Goal: Understand process/instructions: Learn how to perform a task or action

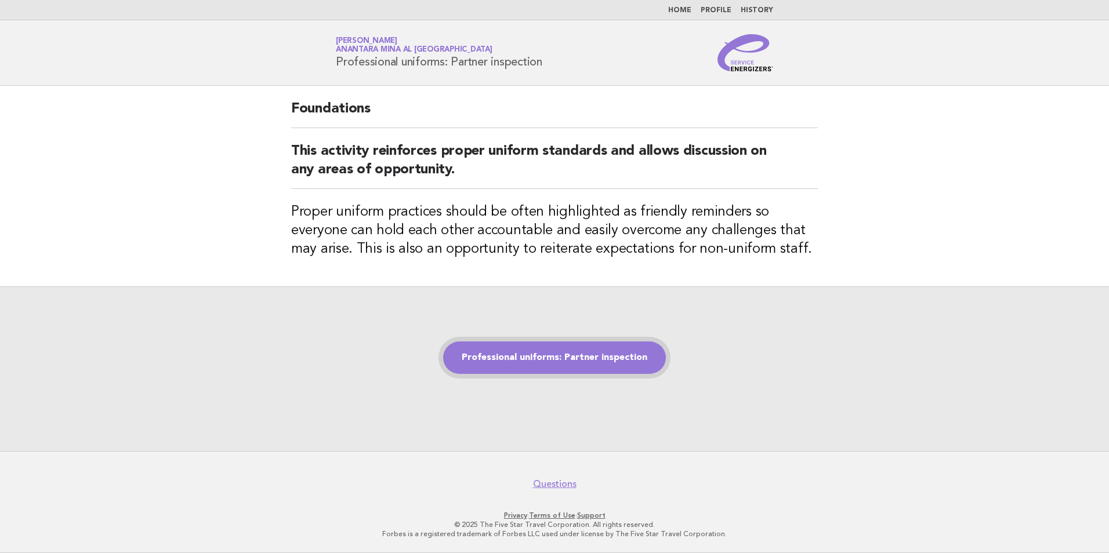
click at [543, 362] on link "Professional uniforms: Partner inspection" at bounding box center [554, 357] width 223 height 32
click at [629, 318] on div "Professional uniforms: Partner inspection" at bounding box center [554, 368] width 1109 height 165
click at [578, 356] on link "Professional uniforms: Partner inspection" at bounding box center [554, 357] width 223 height 32
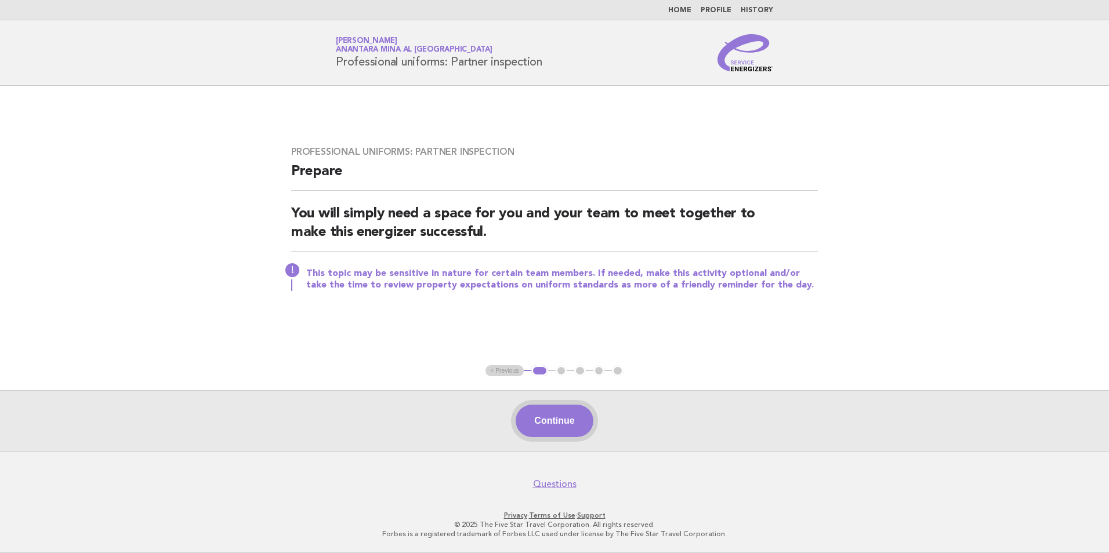
click at [534, 418] on button "Continue" at bounding box center [553, 421] width 77 height 32
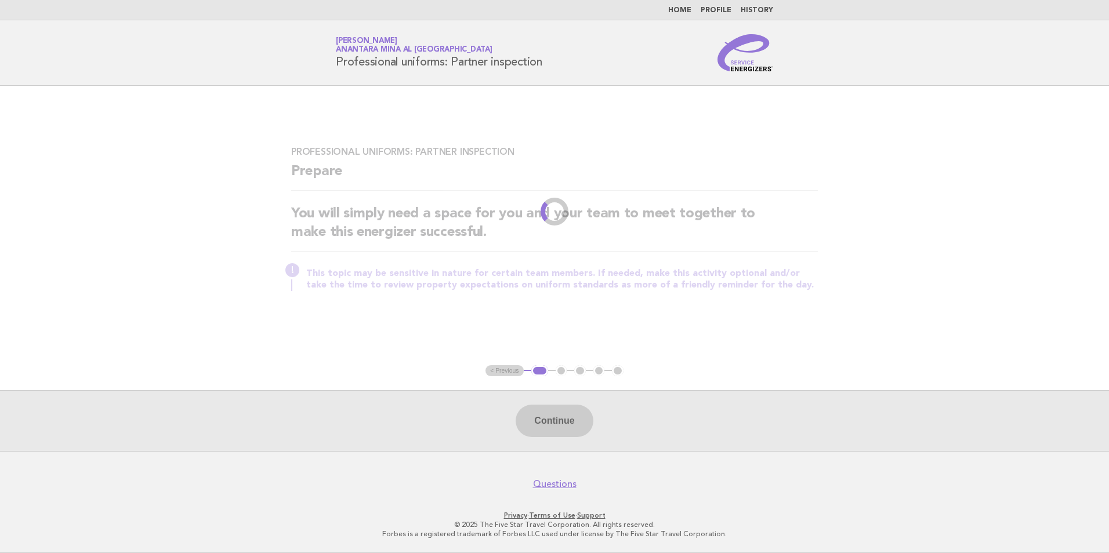
click at [551, 420] on div "Continue" at bounding box center [554, 420] width 1109 height 61
click at [539, 420] on div "Continue" at bounding box center [554, 420] width 1109 height 61
click at [536, 422] on div "Continue" at bounding box center [554, 420] width 1109 height 61
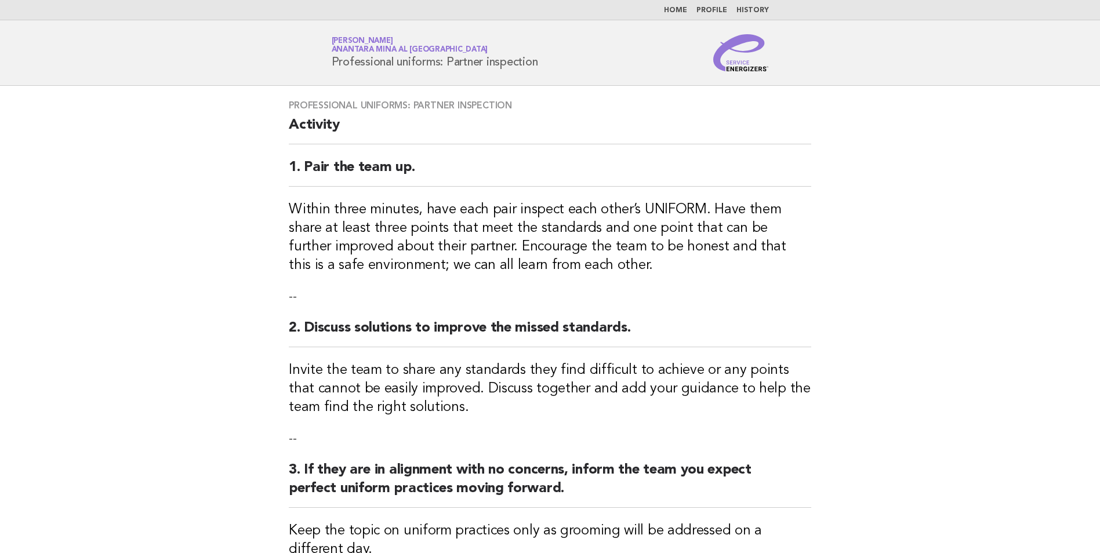
click at [537, 425] on div "Professional uniforms: Partner inspection Activity 1. Pair the team up. Within …" at bounding box center [550, 436] width 550 height 701
click at [526, 435] on p "--" at bounding box center [550, 439] width 522 height 16
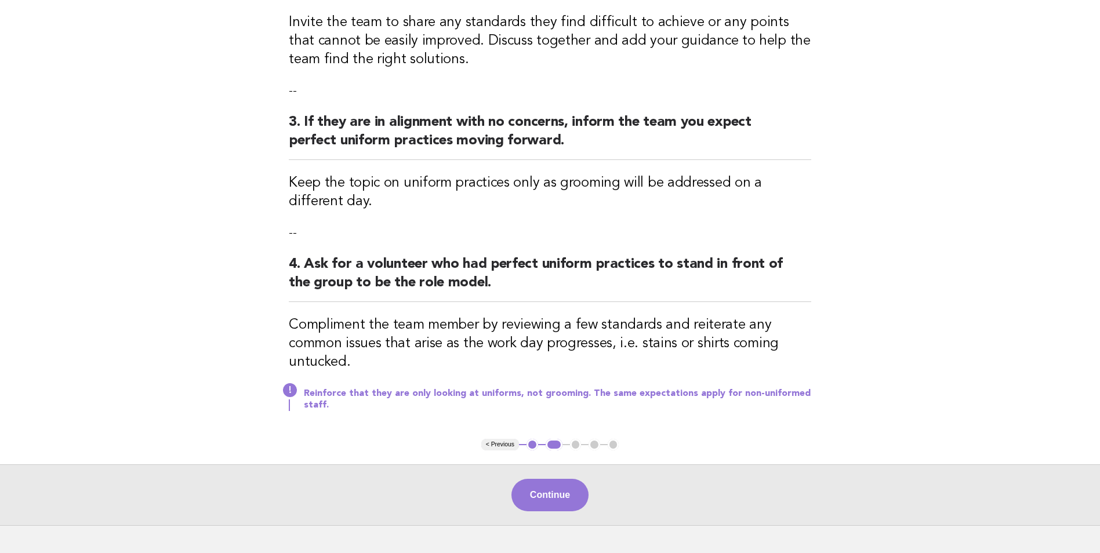
click at [549, 470] on div "Continue" at bounding box center [550, 494] width 1100 height 61
click at [548, 486] on button "Continue" at bounding box center [549, 495] width 77 height 32
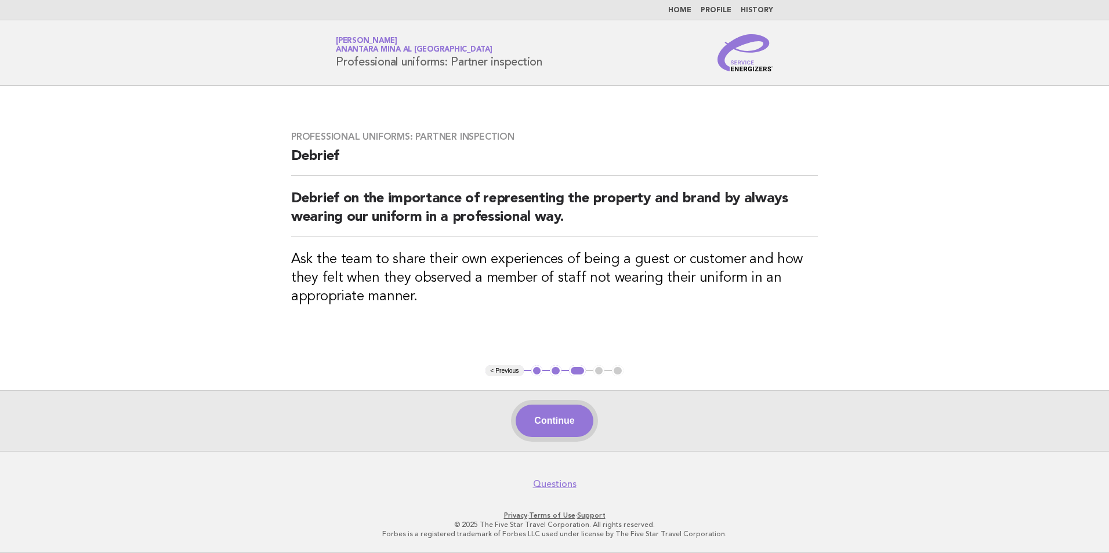
drag, startPoint x: 510, startPoint y: 423, endPoint x: 540, endPoint y: 427, distance: 30.3
click at [526, 427] on div "Continue" at bounding box center [554, 420] width 1109 height 61
click at [554, 423] on button "Continue" at bounding box center [553, 421] width 77 height 32
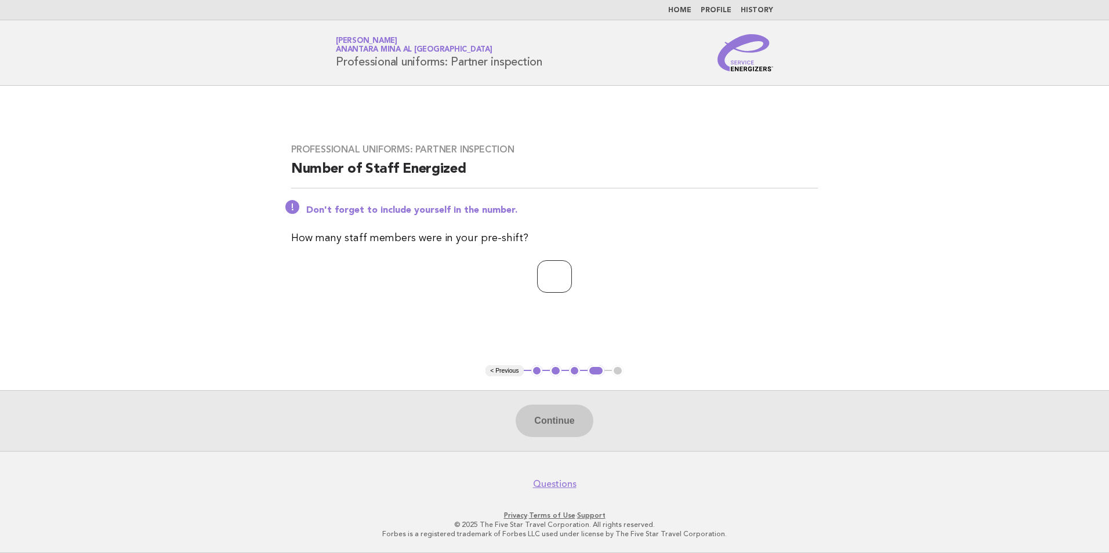
click at [557, 288] on input "number" at bounding box center [554, 276] width 35 height 32
type input "*"
click at [542, 430] on button "Continue" at bounding box center [553, 421] width 77 height 32
